Goal: Task Accomplishment & Management: Use online tool/utility

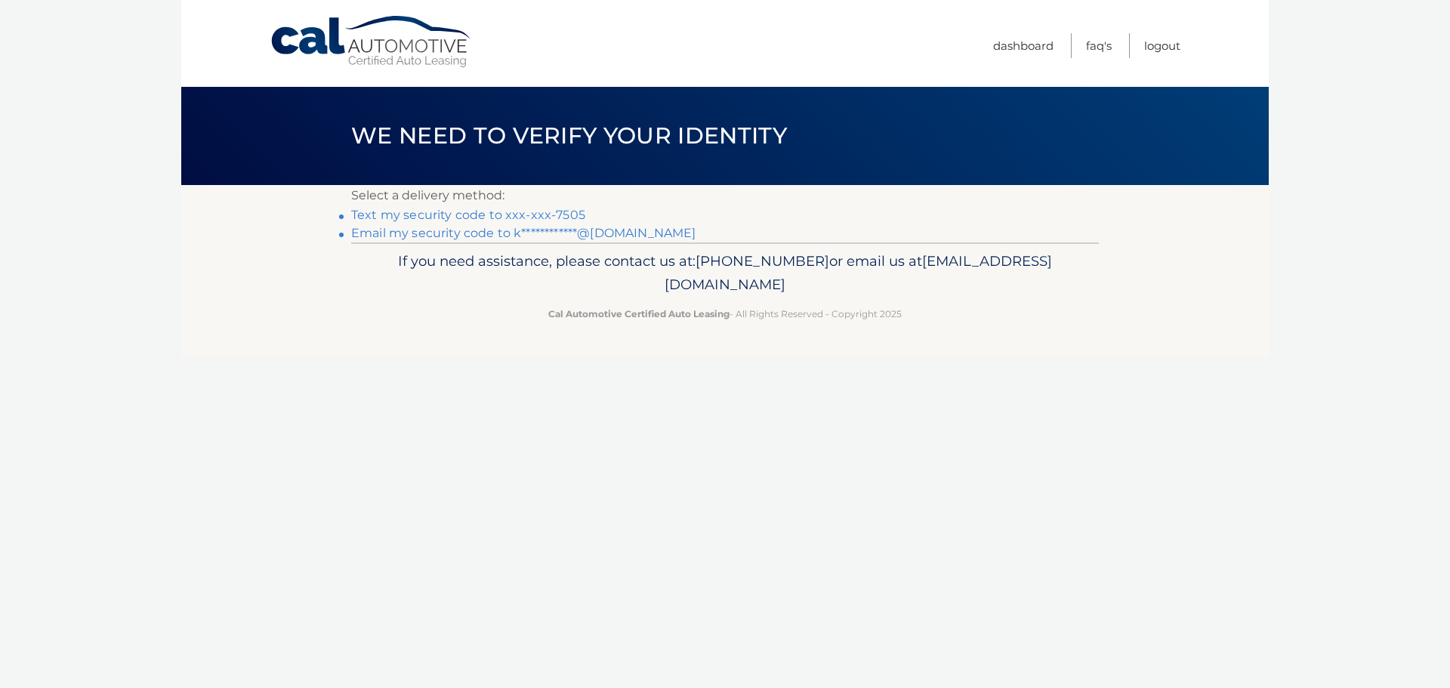
click at [570, 212] on link "Text my security code to xxx-xxx-7505" at bounding box center [468, 215] width 234 height 14
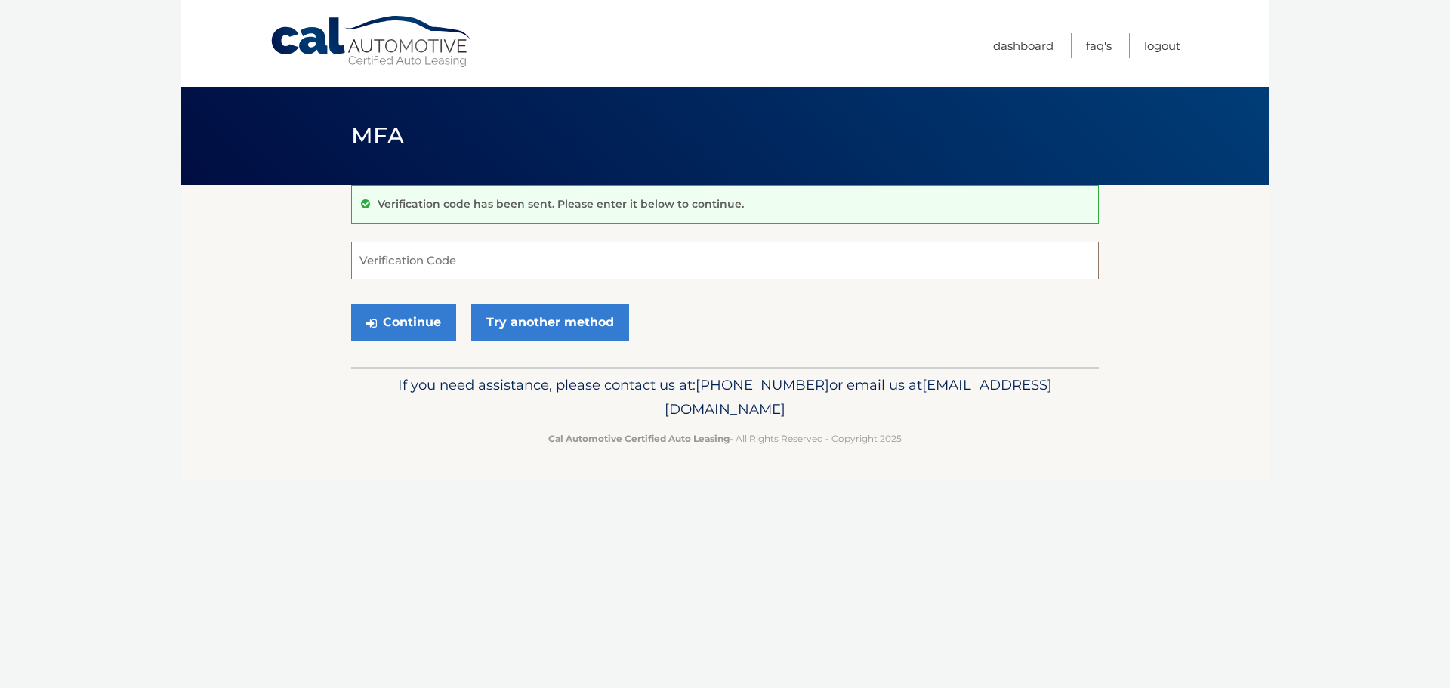
click at [444, 263] on input "Verification Code" at bounding box center [725, 261] width 748 height 38
type input "122283"
click at [412, 325] on button "Continue" at bounding box center [403, 323] width 105 height 38
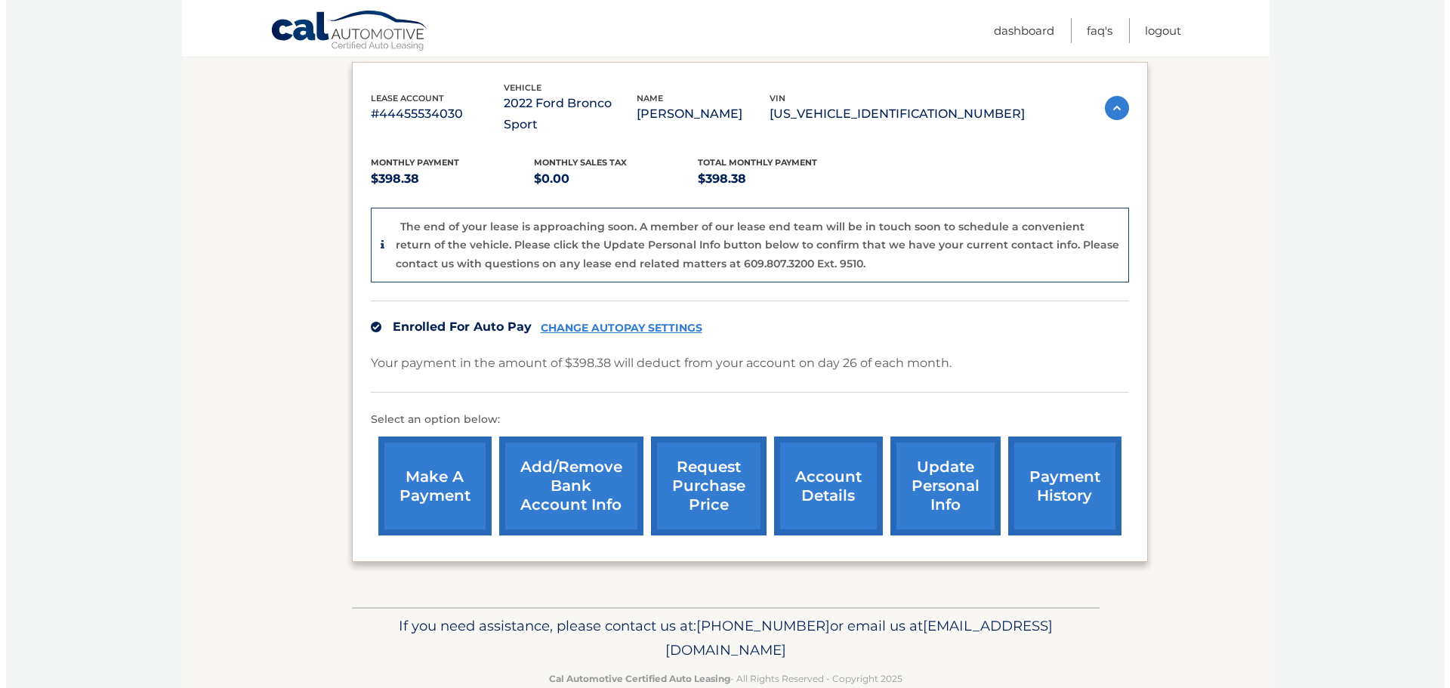
scroll to position [264, 0]
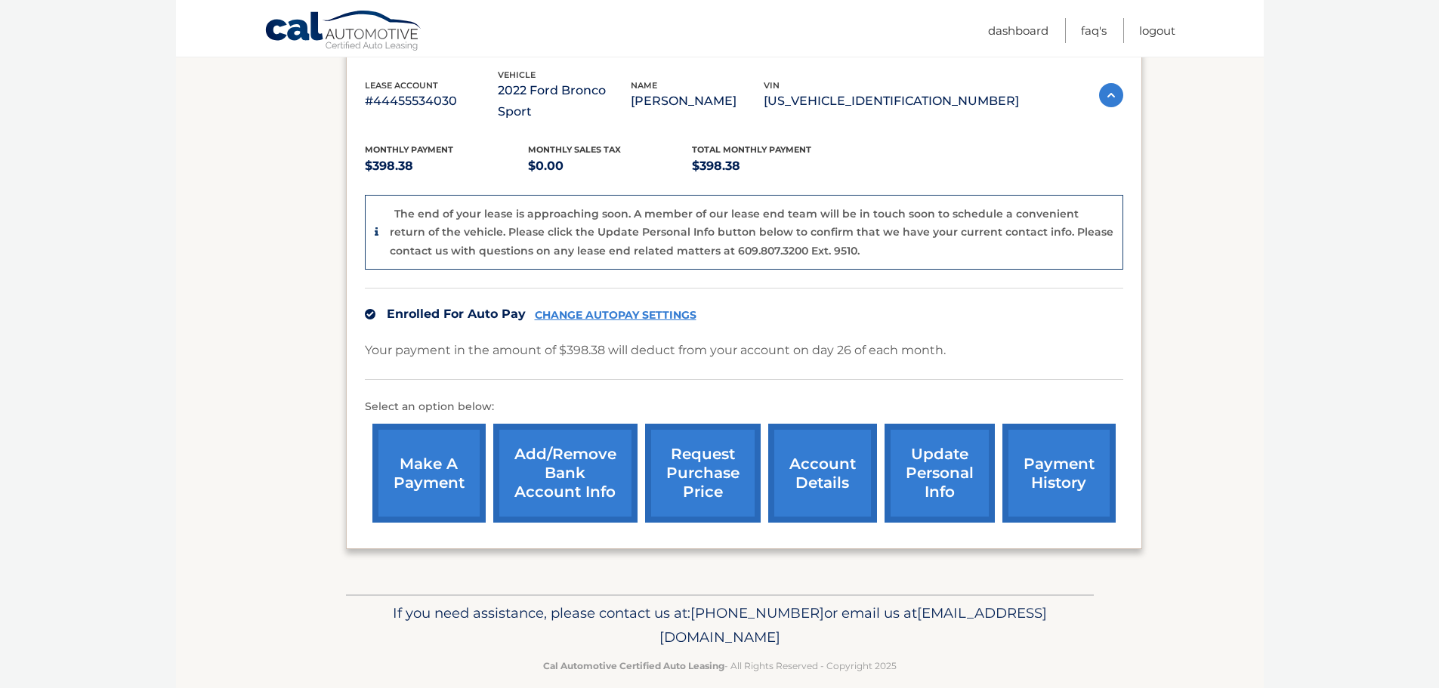
click at [707, 451] on link "request purchase price" at bounding box center [703, 473] width 116 height 99
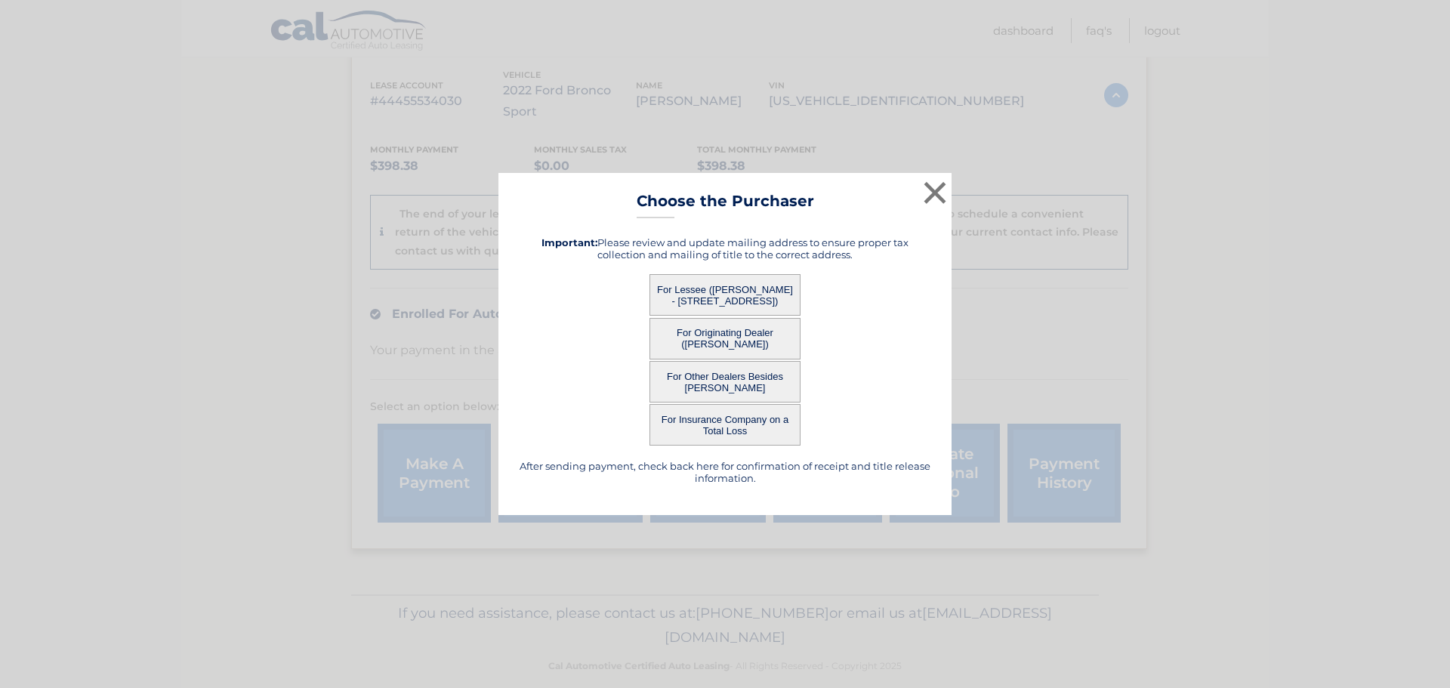
click at [755, 291] on button "For Lessee (KRISTI ROSSY - 35 W WOODSIDE AVE, , PATCHOGUE, NY 11772)" at bounding box center [725, 295] width 151 height 42
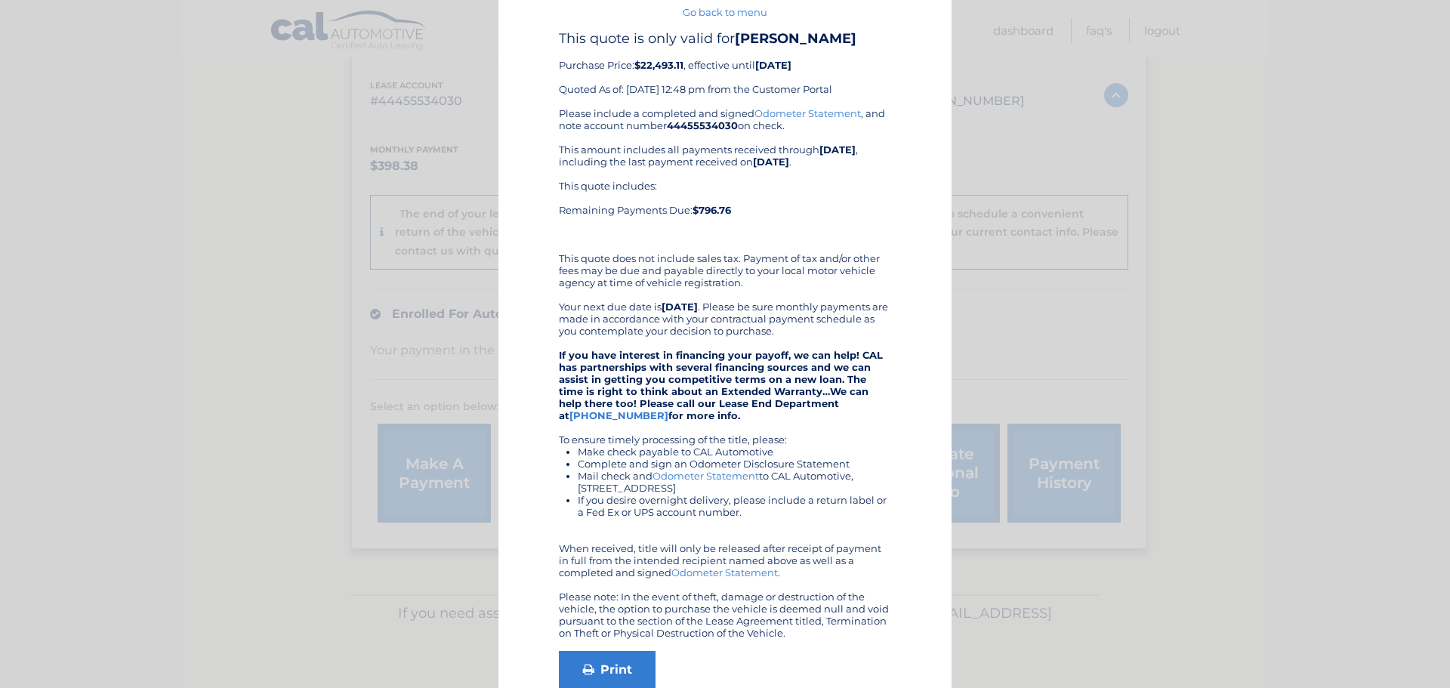
scroll to position [128, 0]
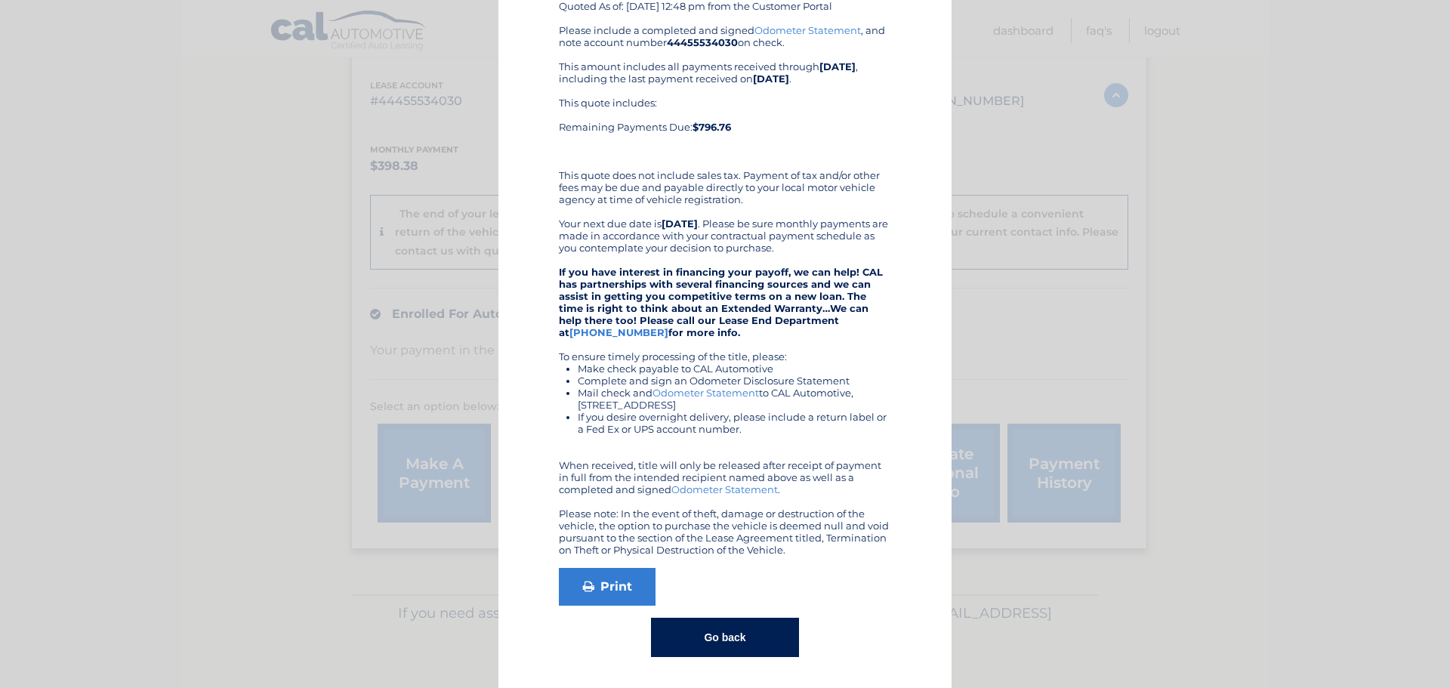
click at [748, 640] on button "Go back" at bounding box center [724, 637] width 147 height 39
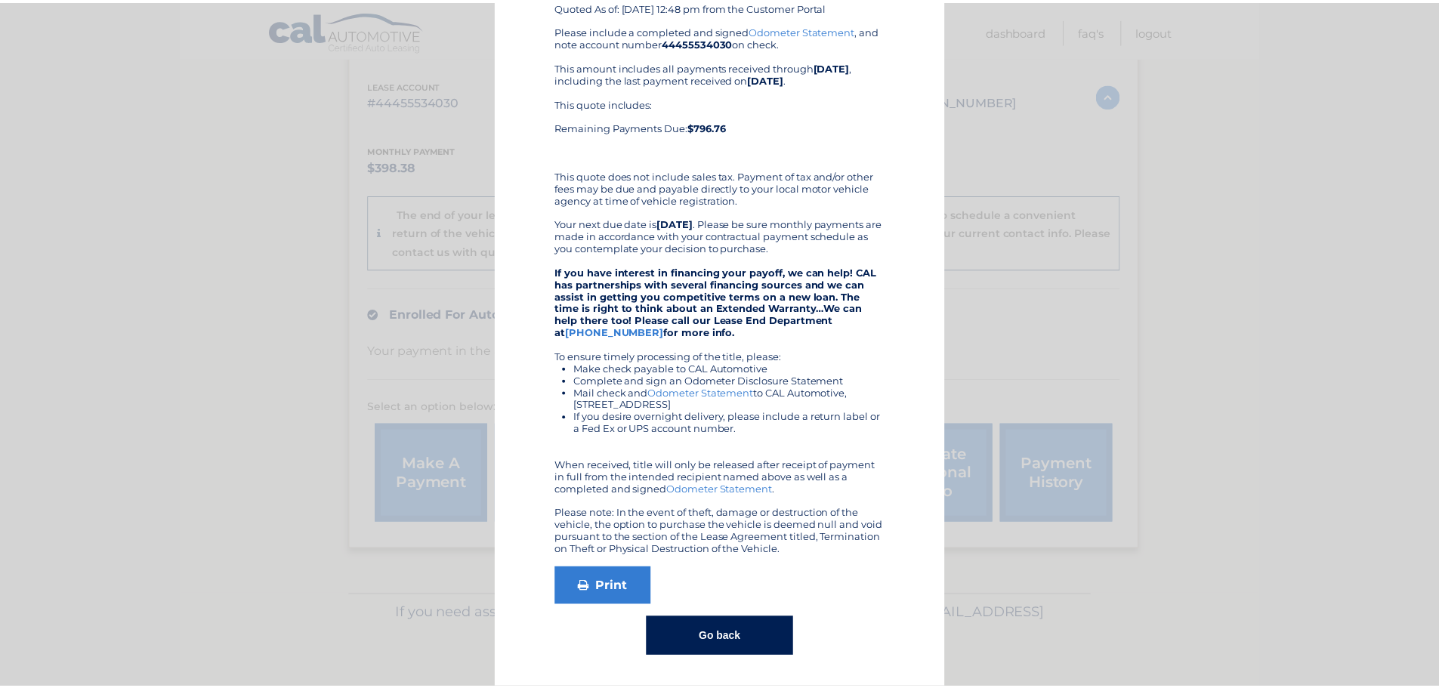
scroll to position [0, 0]
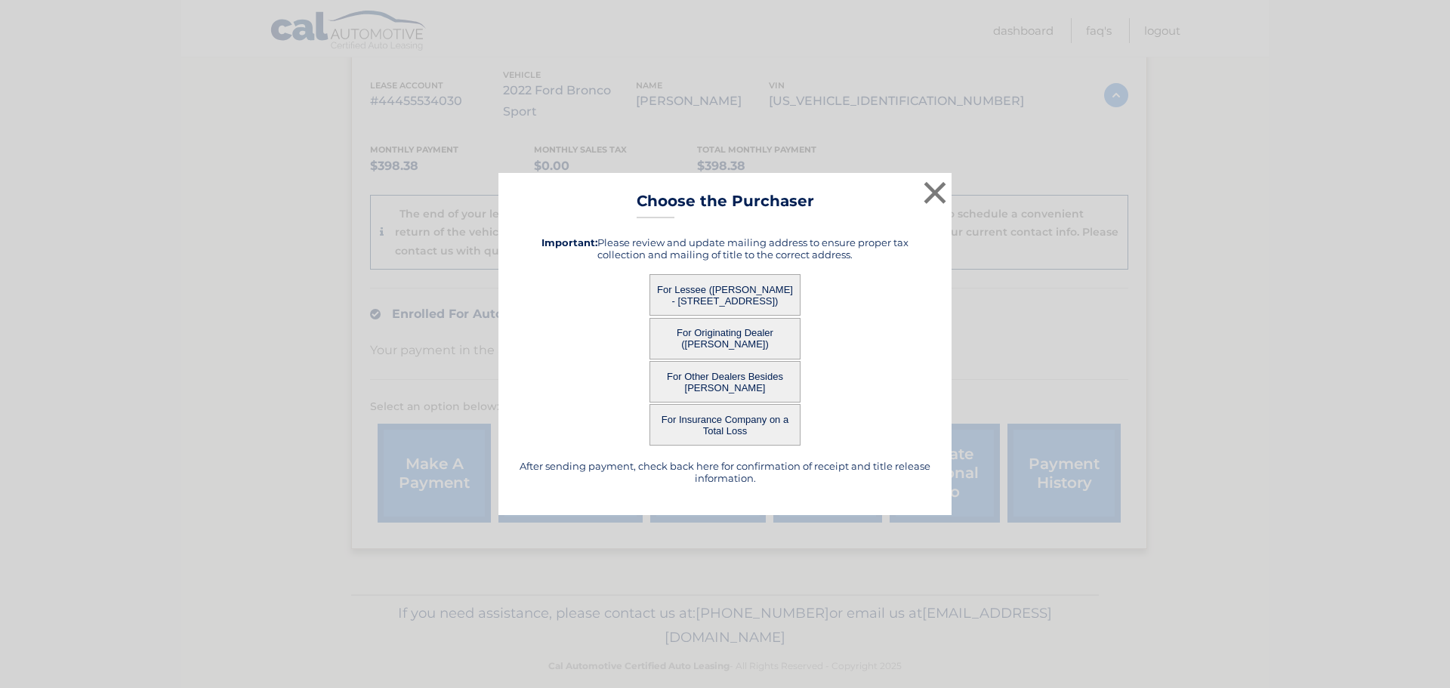
click at [912, 178] on div "× Choose the Purchaser Go back to menu After sending payment, check back here f…" at bounding box center [725, 344] width 453 height 342
click at [935, 193] on button "×" at bounding box center [935, 193] width 30 height 30
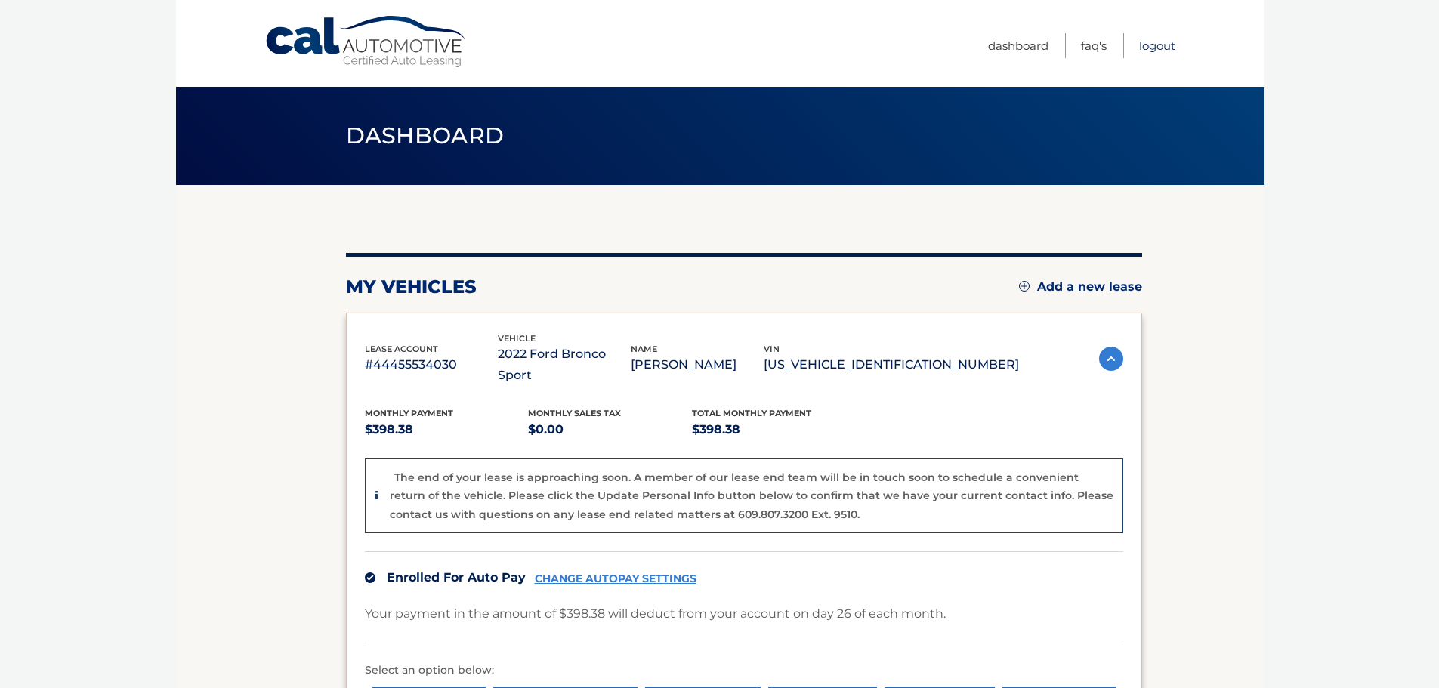
click at [1163, 51] on link "Logout" at bounding box center [1157, 45] width 36 height 25
